Goal: Navigation & Orientation: Understand site structure

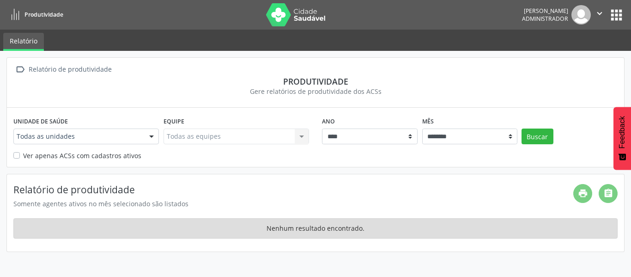
click at [613, 17] on button "apps" at bounding box center [616, 15] width 16 height 16
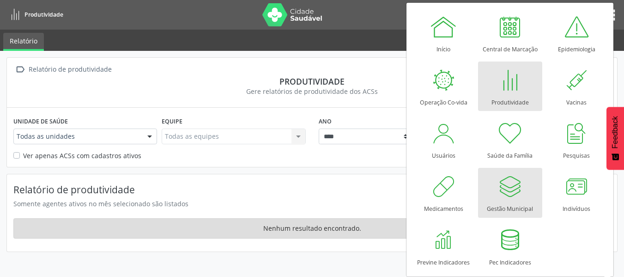
click at [506, 200] on div "Gestão Municipal" at bounding box center [510, 206] width 46 height 12
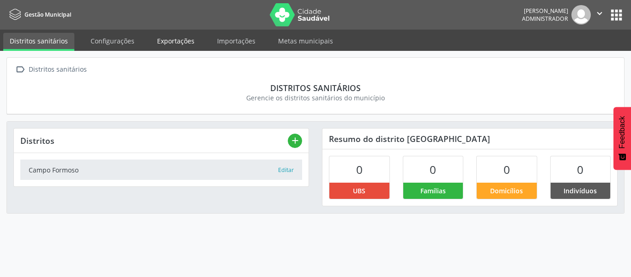
click at [168, 44] on link "Exportações" at bounding box center [176, 41] width 50 height 16
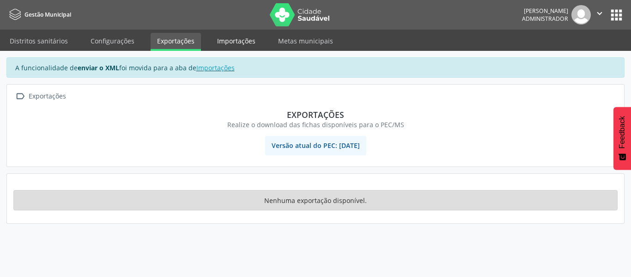
click at [232, 42] on link "Importações" at bounding box center [236, 41] width 51 height 16
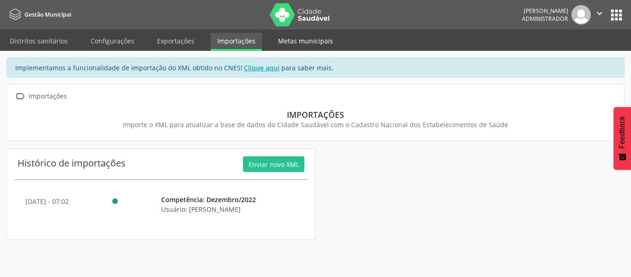
click at [304, 40] on link "Metas municipais" at bounding box center [305, 41] width 68 height 16
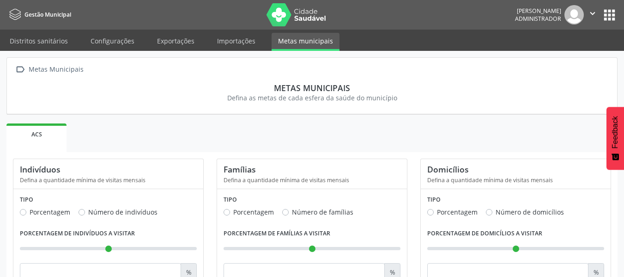
click at [88, 215] on label "Número de indivíduos" at bounding box center [122, 212] width 69 height 10
click at [235, 48] on link "Importações" at bounding box center [236, 41] width 51 height 16
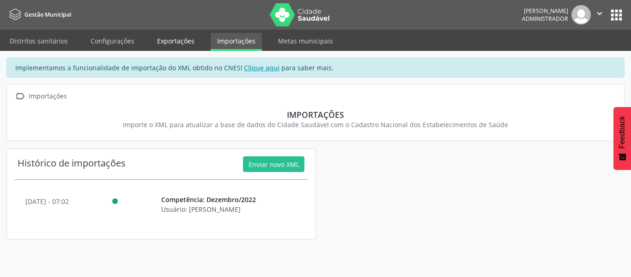
click at [168, 44] on link "Exportações" at bounding box center [176, 41] width 50 height 16
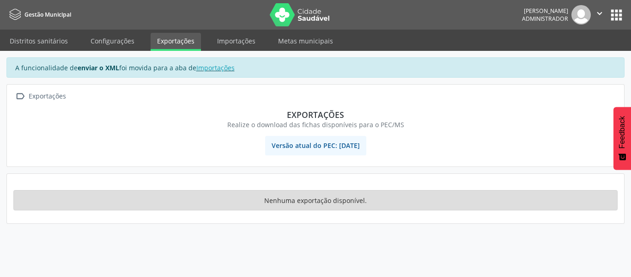
click at [308, 145] on span "Versão atual do PEC: [DATE]" at bounding box center [315, 145] width 101 height 19
click at [308, 145] on span "Versão atual do PEC: 5.3.31" at bounding box center [315, 145] width 101 height 19
click at [114, 37] on link "Configurações" at bounding box center [112, 41] width 57 height 16
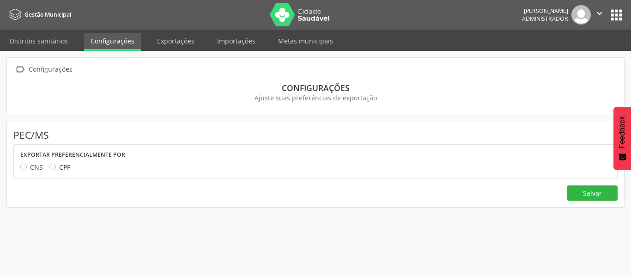
click at [56, 165] on div "CPF" at bounding box center [59, 167] width 21 height 10
click at [59, 165] on label "CPF" at bounding box center [64, 167] width 11 height 10
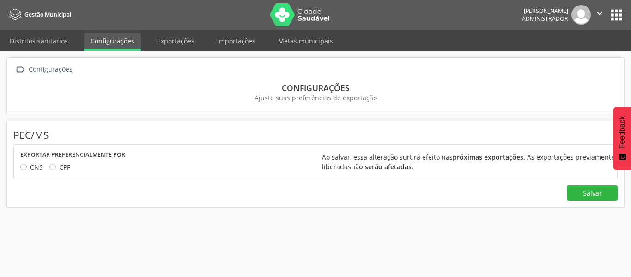
click at [30, 168] on label "CNS" at bounding box center [36, 167] width 13 height 10
click at [318, 47] on link "Metas municipais" at bounding box center [305, 41] width 68 height 16
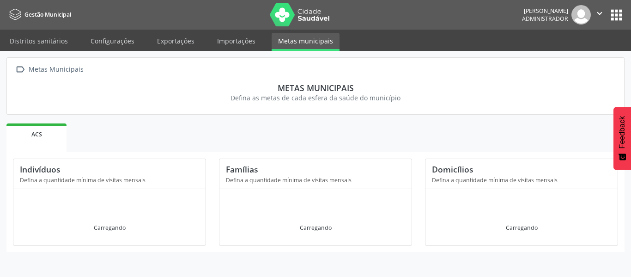
click at [622, 23] on button "apps" at bounding box center [616, 15] width 16 height 16
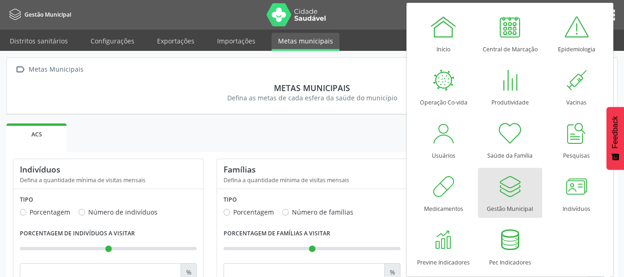
click at [322, 122] on ul "ACS" at bounding box center [311, 136] width 611 height 31
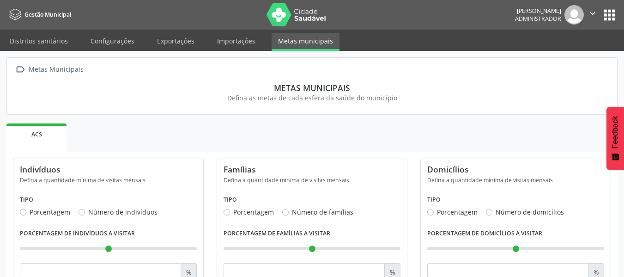
click at [615, 22] on button "apps" at bounding box center [609, 15] width 16 height 16
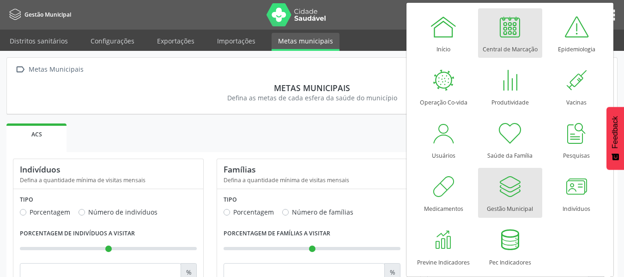
click at [523, 41] on div "Central de Marcação" at bounding box center [509, 47] width 55 height 12
